Goal: Task Accomplishment & Management: Manage account settings

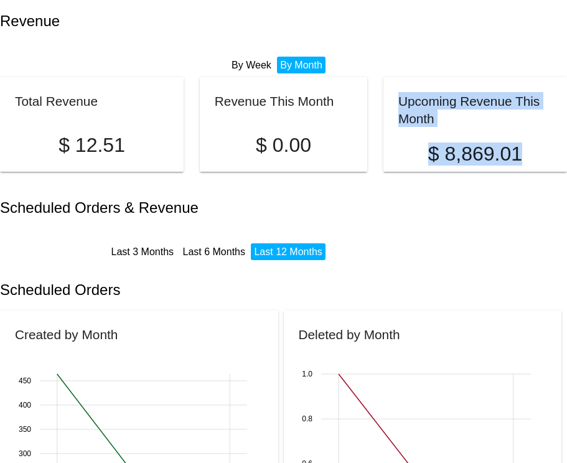
drag, startPoint x: 397, startPoint y: 107, endPoint x: 515, endPoint y: 171, distance: 134.4
click at [515, 172] on mat-card "Upcoming Revenue This Month $ 8,869.01" at bounding box center [474, 124] width 183 height 95
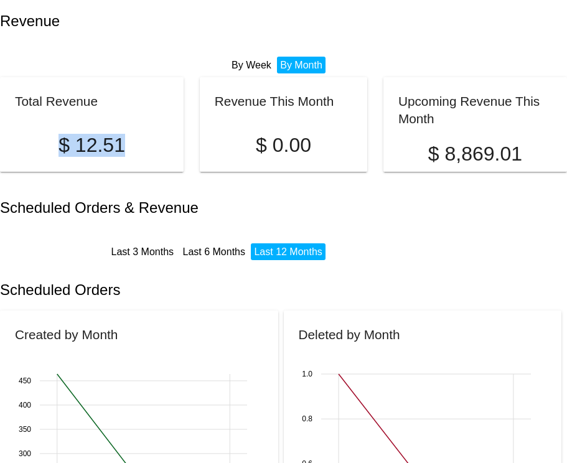
drag, startPoint x: 50, startPoint y: 129, endPoint x: 123, endPoint y: 131, distance: 73.4
click at [124, 134] on p "$ 12.51" at bounding box center [92, 145] width 154 height 23
click at [123, 134] on p "$ 12.51" at bounding box center [92, 145] width 154 height 23
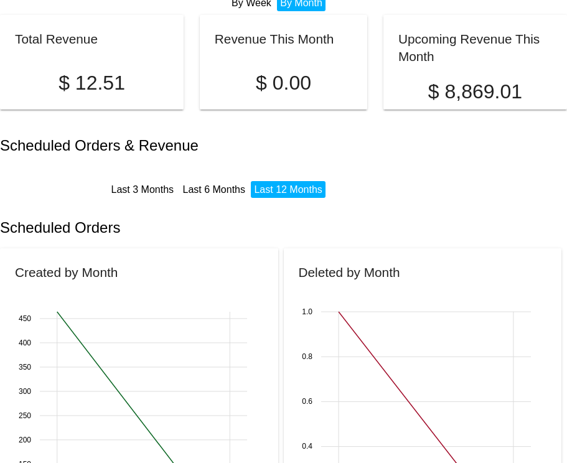
scroll to position [65, 0]
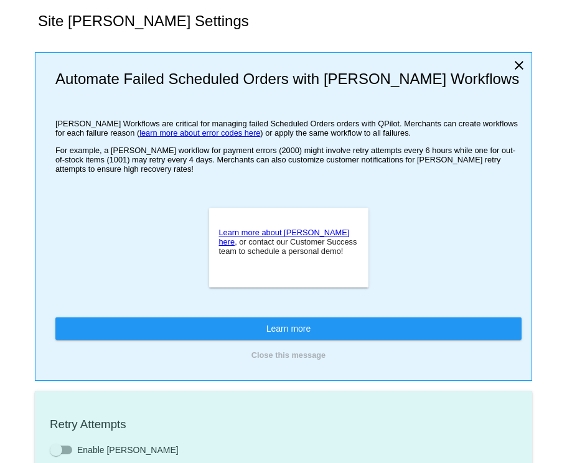
type input "If no changes are made, we will automatically retry processing your {{Scheduled…"
type input "If no changes are made, we will automatically {{DunningAction}} your {{Schedule…"
type input "Your {{ScheduledOrder}} was {{DunningAction}}."
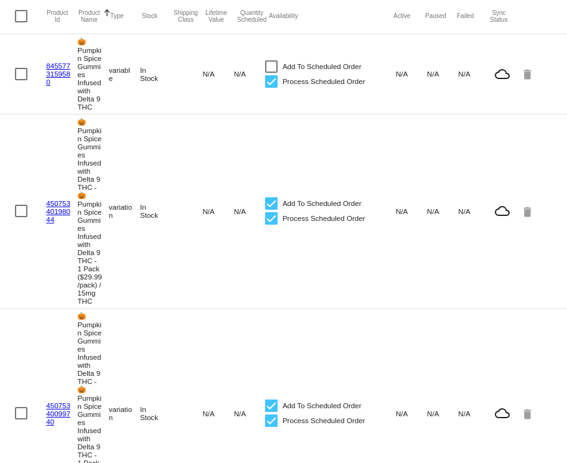
scroll to position [83, 0]
